Goal: Feedback & Contribution: Submit feedback/report problem

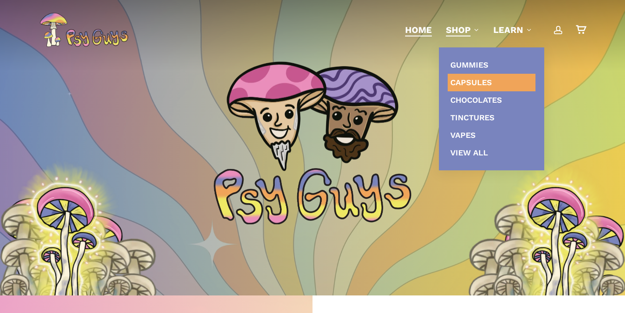
click at [473, 81] on span "Capsules" at bounding box center [472, 82] width 42 height 9
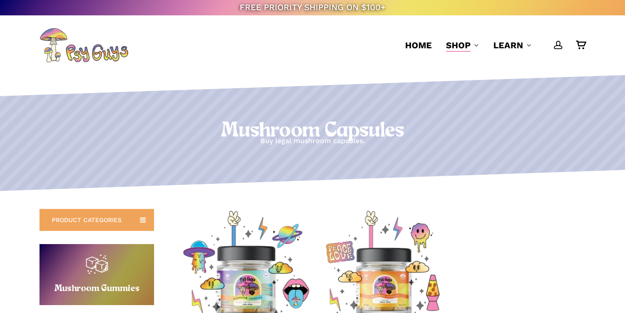
scroll to position [139, 0]
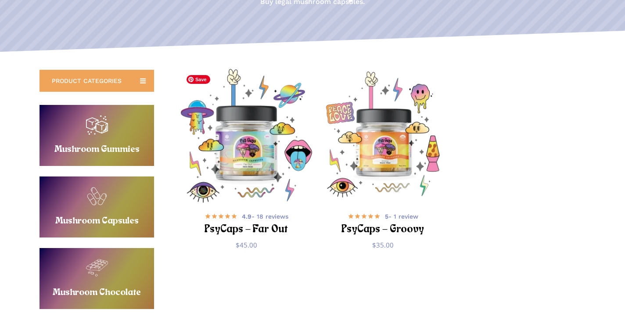
click at [273, 175] on img "PsyCaps - Far Out" at bounding box center [246, 135] width 133 height 133
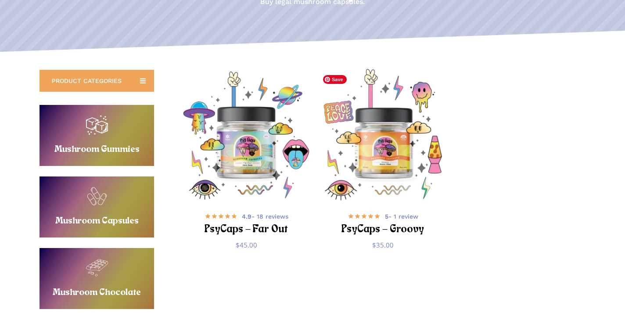
click at [364, 157] on img "PsyCaps - Groovy" at bounding box center [382, 135] width 133 height 133
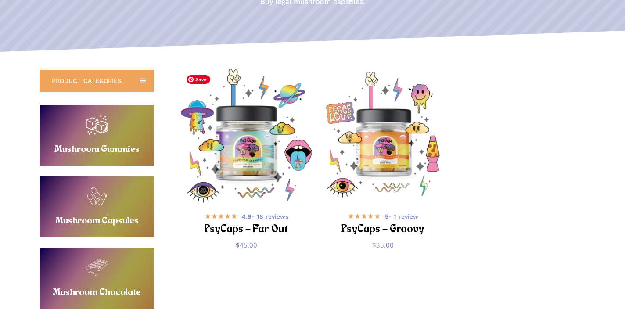
click at [254, 148] on img "PsyCaps - Far Out" at bounding box center [246, 135] width 133 height 133
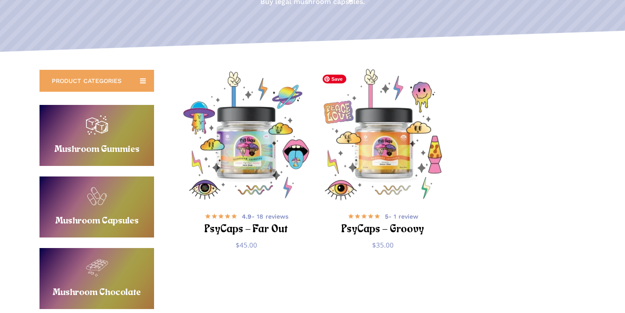
click at [379, 179] on img "PsyCaps - Groovy" at bounding box center [382, 135] width 133 height 133
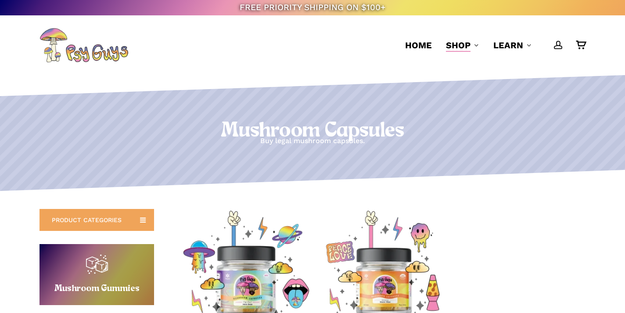
scroll to position [0, 0]
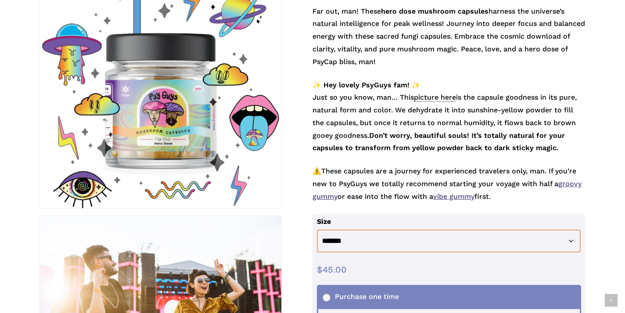
scroll to position [178, 0]
click at [142, 109] on div at bounding box center [161, 88] width 242 height 242
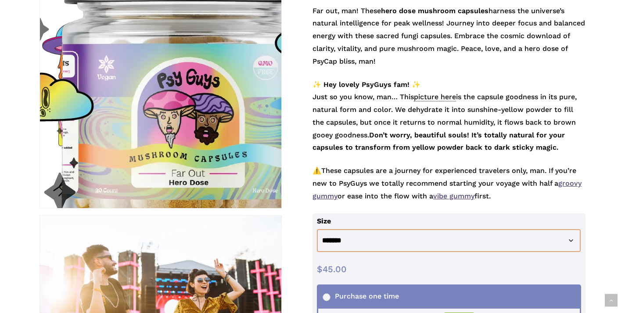
click at [142, 109] on img at bounding box center [183, 61] width 527 height 527
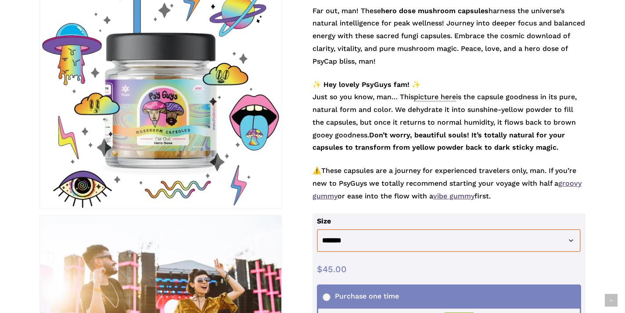
click at [142, 109] on div at bounding box center [161, 88] width 242 height 242
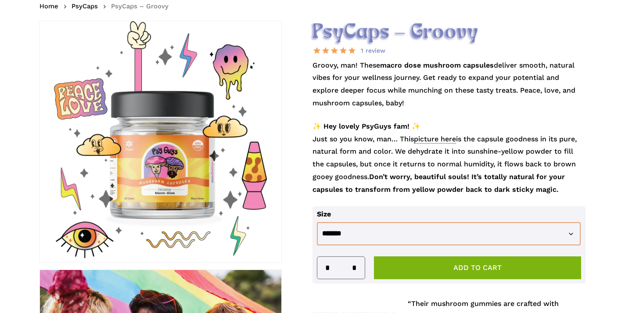
scroll to position [124, 0]
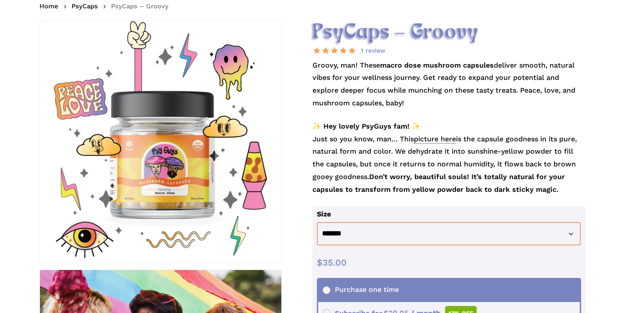
click at [214, 208] on div at bounding box center [161, 142] width 242 height 242
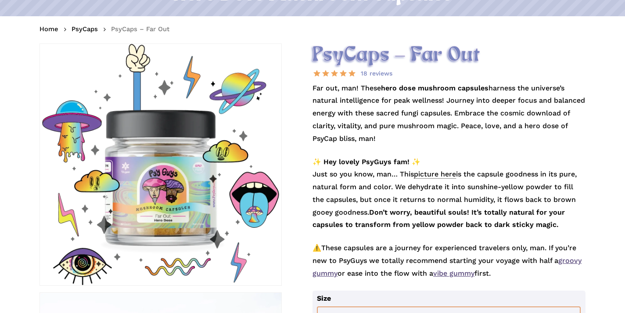
scroll to position [104, 0]
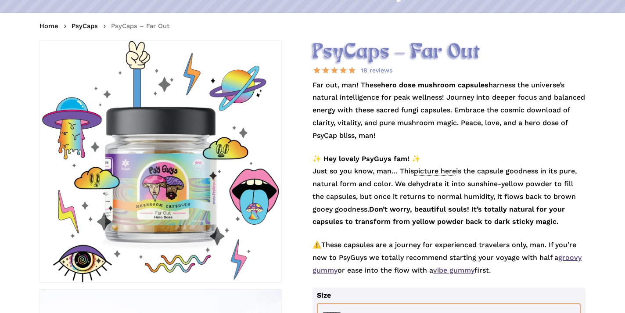
click at [199, 201] on div at bounding box center [161, 162] width 242 height 242
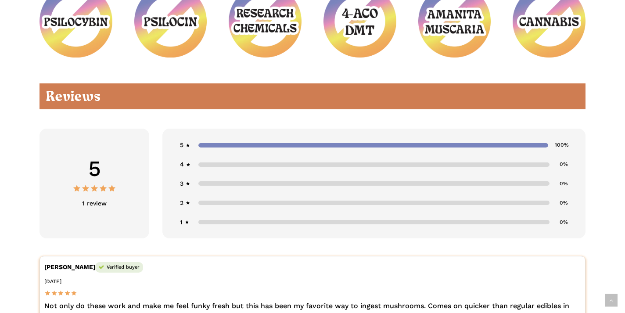
scroll to position [1080, 0]
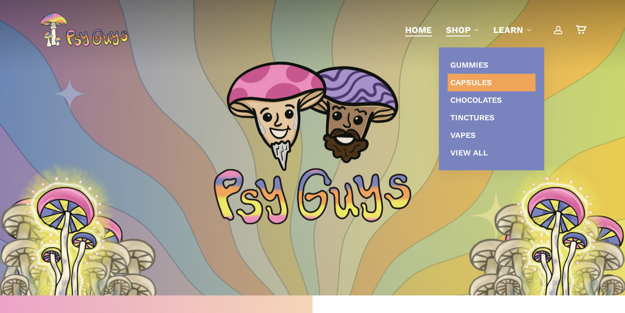
click at [452, 83] on span "Capsules" at bounding box center [472, 82] width 42 height 9
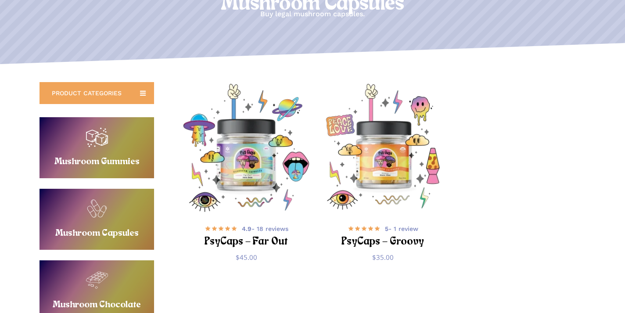
scroll to position [130, 0]
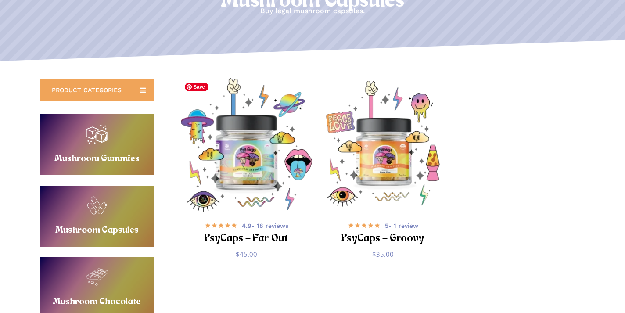
click at [264, 177] on img "PsyCaps - Far Out" at bounding box center [246, 144] width 133 height 133
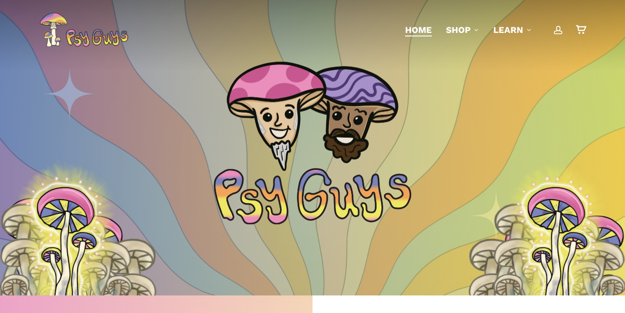
click at [415, 30] on span "Home" at bounding box center [418, 30] width 27 height 11
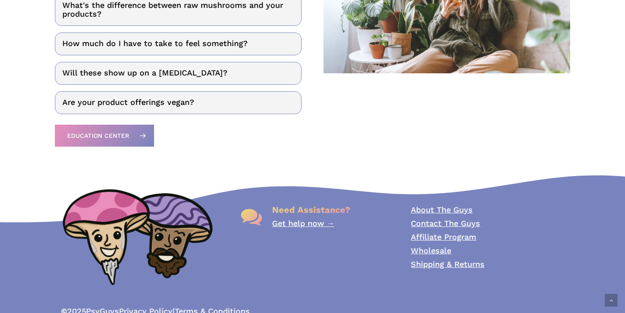
scroll to position [1301, 0]
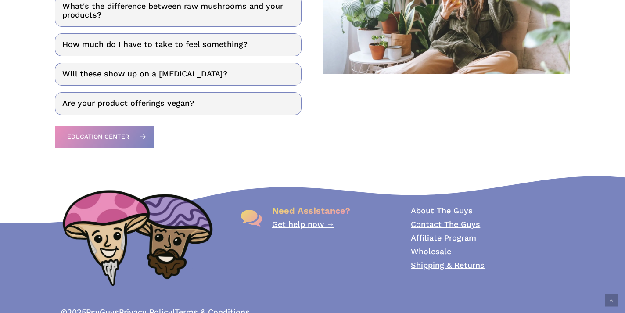
click at [285, 220] on link "Get help now →" at bounding box center [303, 224] width 62 height 9
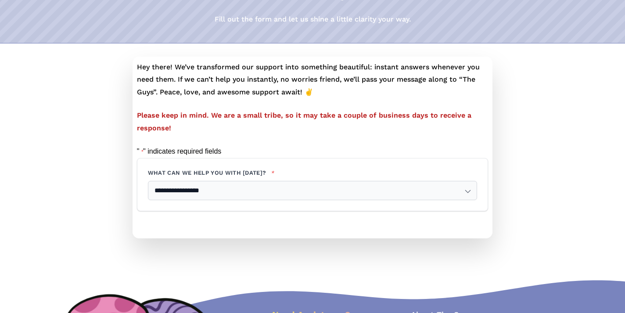
scroll to position [110, 0]
select select "**********"
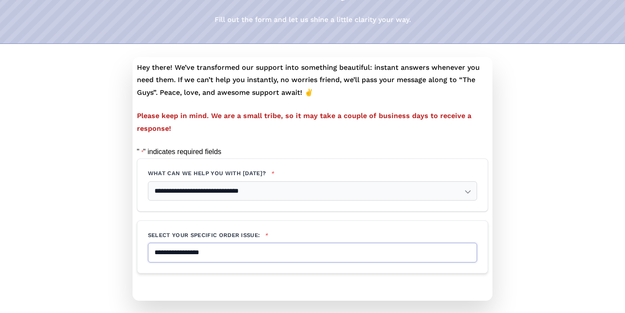
select select "**********"
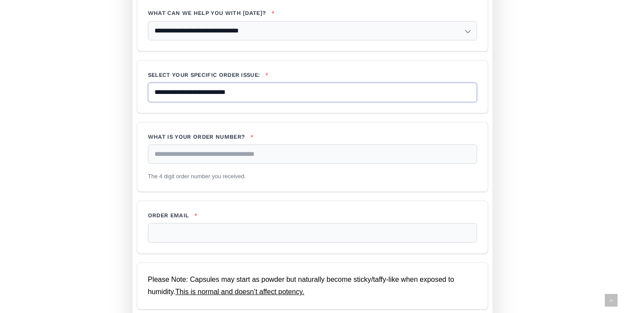
scroll to position [272, 0]
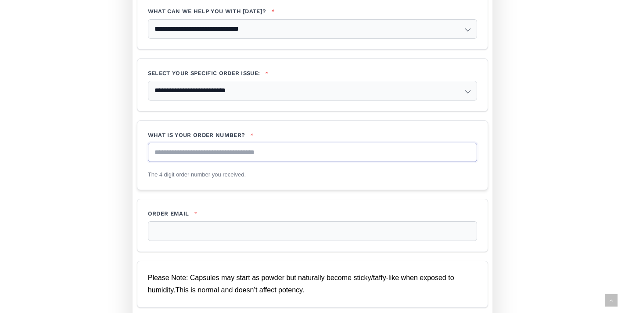
click at [185, 148] on input "What is your order number? *" at bounding box center [313, 153] width 330 height 20
type input "****"
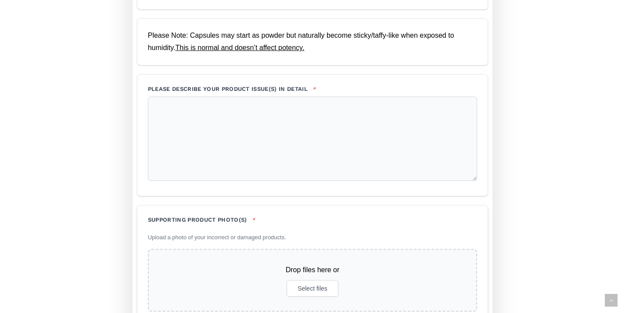
scroll to position [515, 0]
type input "**********"
click at [203, 137] on textarea "Please describe your product issue(s) in detail *" at bounding box center [313, 138] width 330 height 84
